Goal: Task Accomplishment & Management: Manage account settings

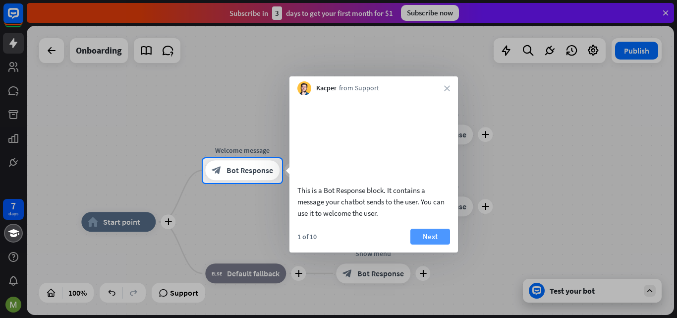
click at [428, 243] on button "Next" at bounding box center [430, 236] width 40 height 16
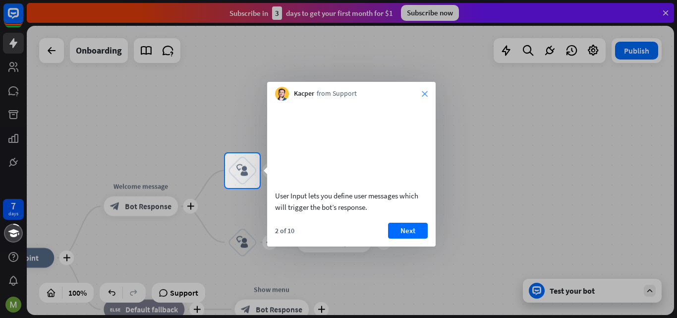
click at [425, 96] on icon "close" at bounding box center [425, 94] width 6 height 6
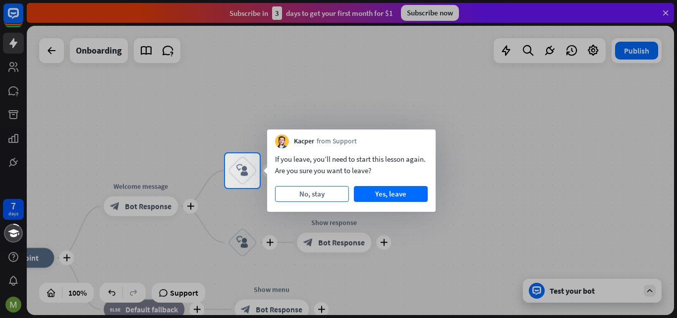
click at [332, 192] on button "No, stay" at bounding box center [312, 194] width 74 height 16
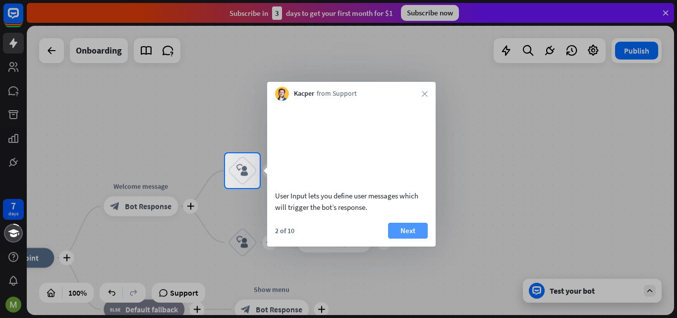
click at [410, 238] on button "Next" at bounding box center [408, 230] width 40 height 16
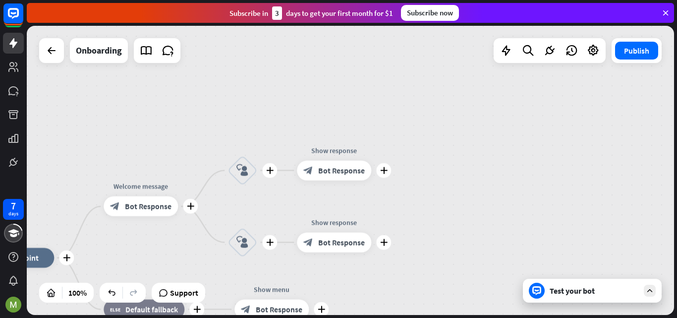
click at [410, 239] on div "plus home_2 Start point plus Welcome message block_bot_response Bot Response pl…" at bounding box center [350, 170] width 647 height 289
click at [410, 239] on body "7 days close Product Help First steps Get started with ChatBot Help Center Foll…" at bounding box center [338, 159] width 677 height 318
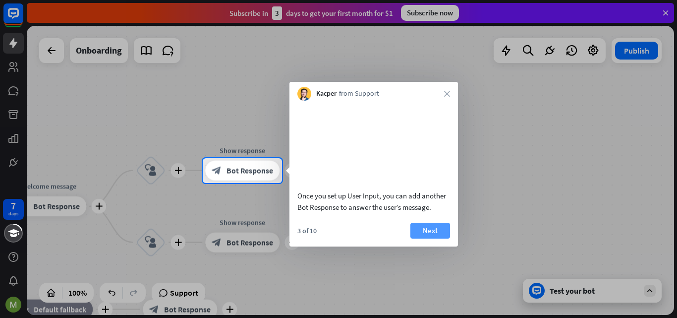
click at [442, 238] on button "Next" at bounding box center [430, 230] width 40 height 16
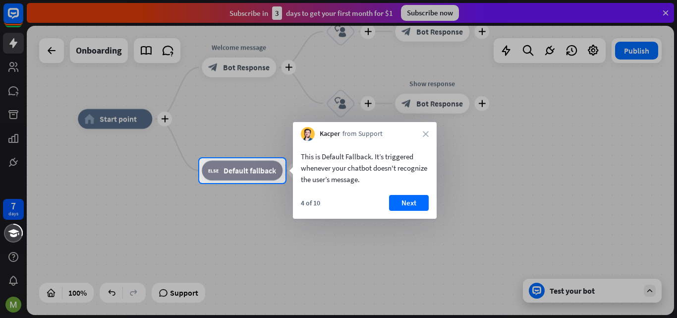
click at [426, 137] on div "Kacper from Support close" at bounding box center [365, 131] width 144 height 19
click at [424, 132] on icon "close" at bounding box center [426, 134] width 6 height 6
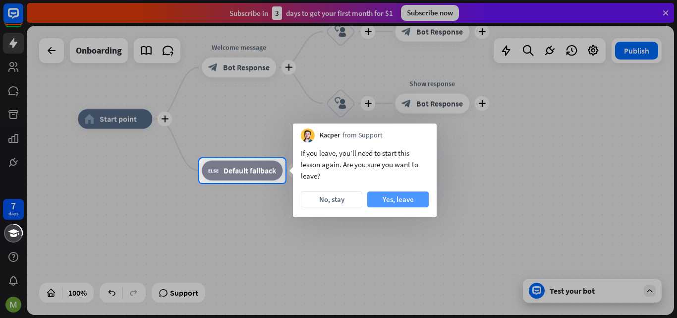
click at [405, 191] on button "Yes, leave" at bounding box center [397, 199] width 61 height 16
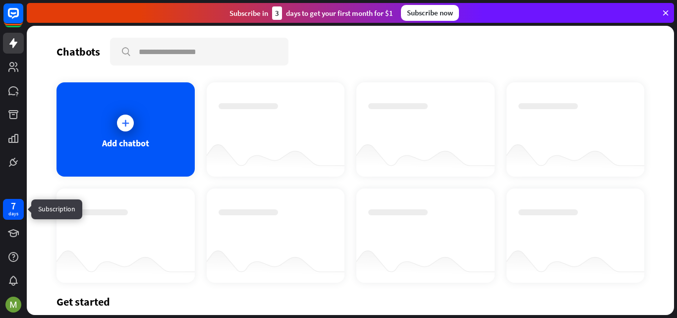
click at [17, 210] on div "7 days" at bounding box center [13, 209] width 10 height 16
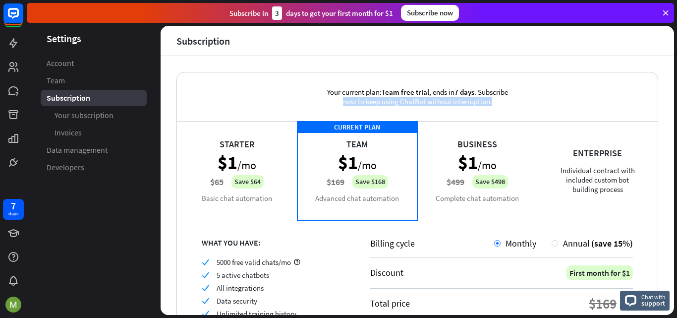
drag, startPoint x: 676, startPoint y: 78, endPoint x: 676, endPoint y: 97, distance: 19.3
click at [676, 97] on div "Settings Account Team Subscription Your subscription Invoices Data management D…" at bounding box center [352, 172] width 650 height 292
click at [266, 155] on div "Starter $1 /mo $65 Save $64 Basic chat automation" at bounding box center [237, 170] width 120 height 99
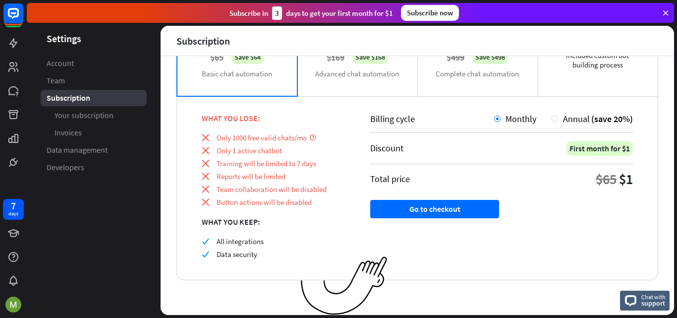
scroll to position [125, 0]
click at [14, 300] on img at bounding box center [13, 304] width 16 height 16
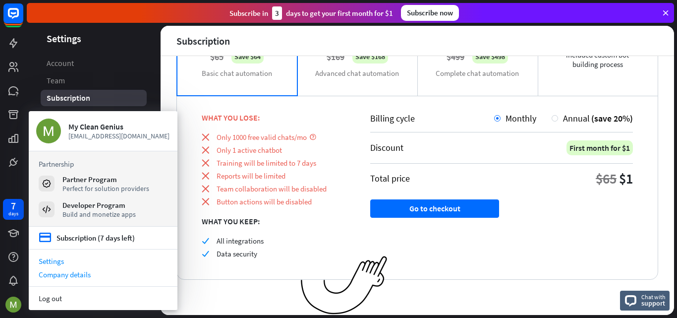
click at [70, 275] on div "Company details" at bounding box center [103, 274] width 149 height 13
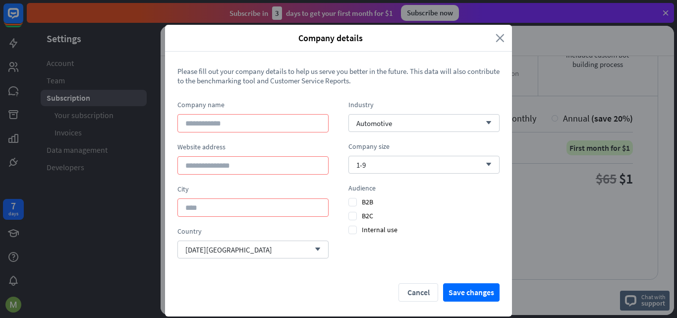
click at [500, 39] on icon "close" at bounding box center [499, 37] width 9 height 11
